Goal: Task Accomplishment & Management: Use online tool/utility

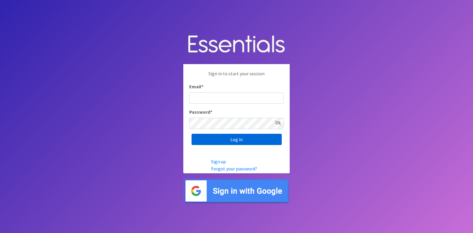
type input "diaperdepotnmore@gmail.com"
click at [241, 135] on input "Log in" at bounding box center [237, 139] width 90 height 11
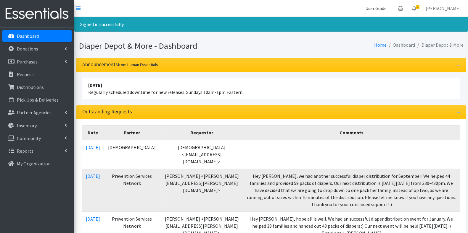
click at [391, 8] on link "User Guide" at bounding box center [375, 8] width 31 height 12
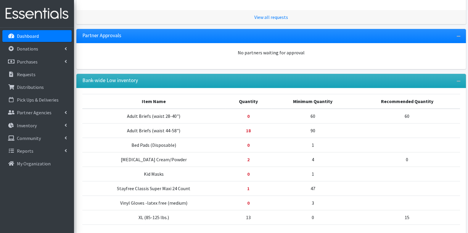
scroll to position [305, 0]
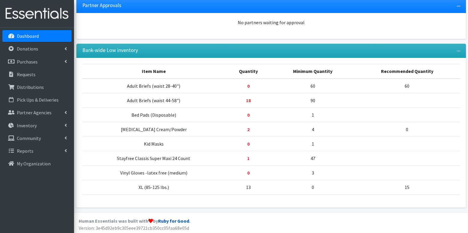
click at [178, 220] on link "Ruby for Good" at bounding box center [173, 221] width 31 height 6
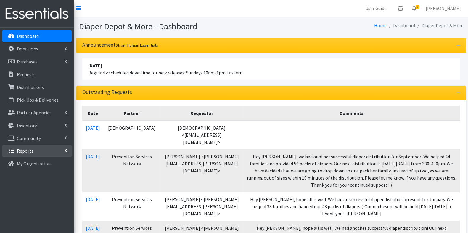
click at [43, 148] on link "Reports" at bounding box center [36, 151] width 69 height 12
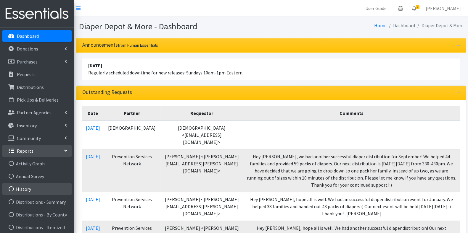
click at [40, 189] on link "History" at bounding box center [36, 189] width 69 height 12
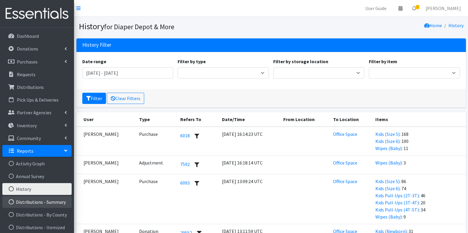
click at [38, 199] on link "Distributions - Summary" at bounding box center [36, 202] width 69 height 12
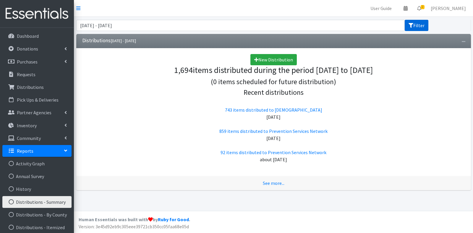
click at [419, 25] on button "Filter" at bounding box center [417, 25] width 24 height 11
click at [105, 25] on input "August 3, 2025 - November 3, 2025" at bounding box center [240, 25] width 329 height 11
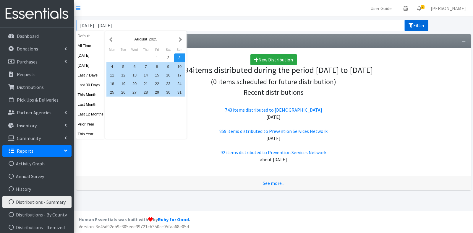
type input "August 3, 2024 - November 3, 2025"
click at [422, 25] on button "Filter" at bounding box center [417, 25] width 24 height 11
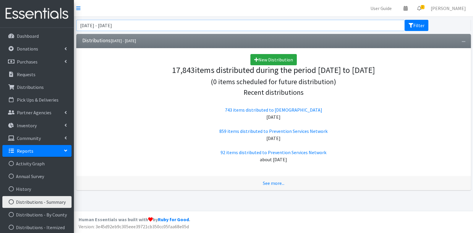
click at [91, 23] on input "[DATE] - [DATE]" at bounding box center [240, 25] width 329 height 11
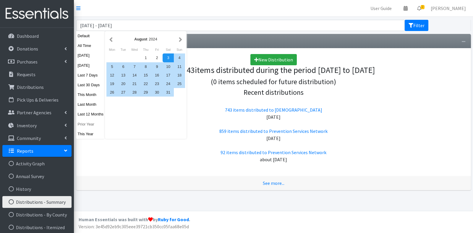
click at [91, 127] on button "Prior Year" at bounding box center [90, 124] width 29 height 9
type input "[DATE] - [DATE]"
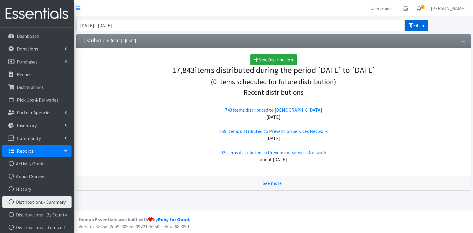
click at [419, 25] on button "Filter" at bounding box center [417, 25] width 24 height 11
